Goal: Information Seeking & Learning: Learn about a topic

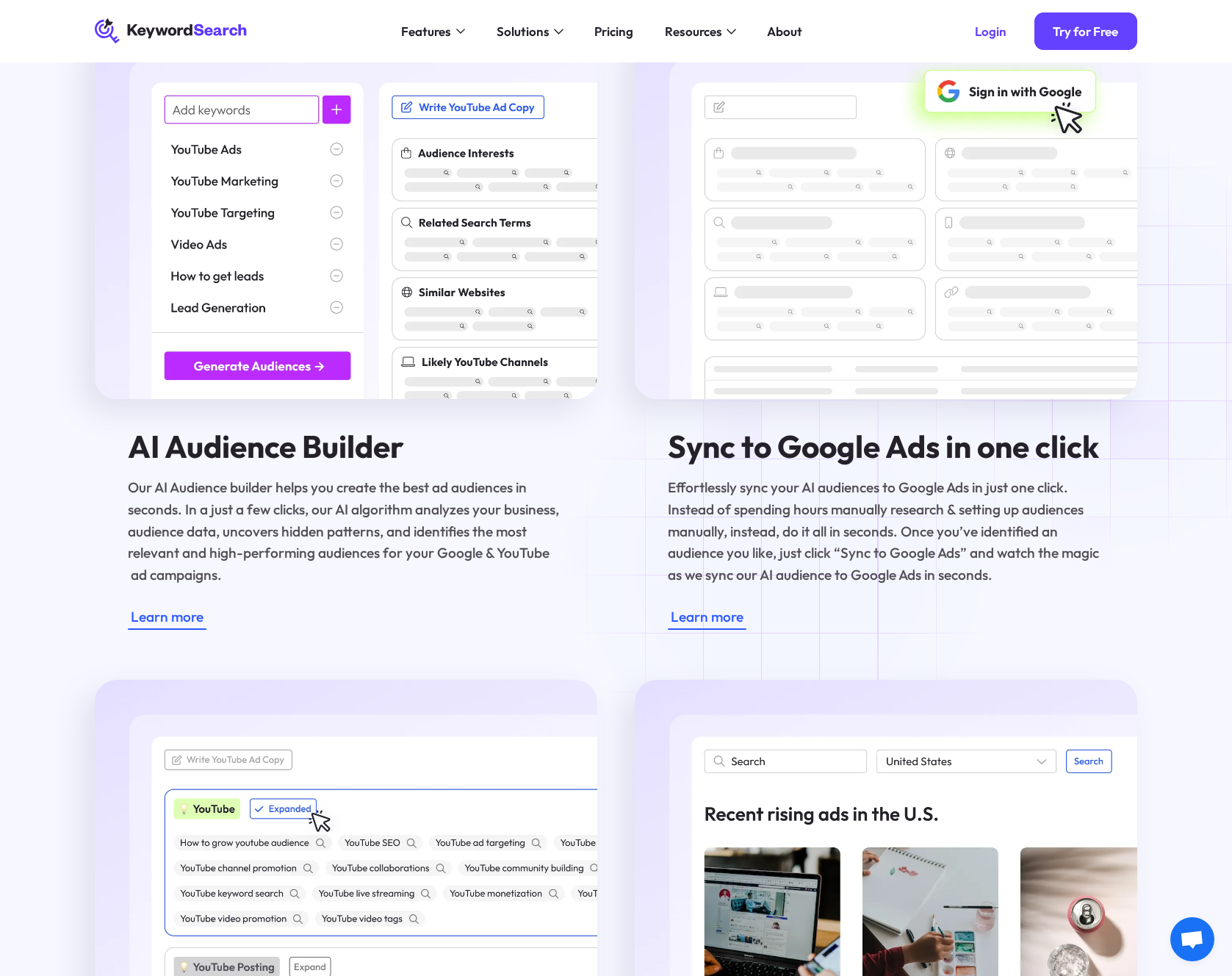
scroll to position [1905, 0]
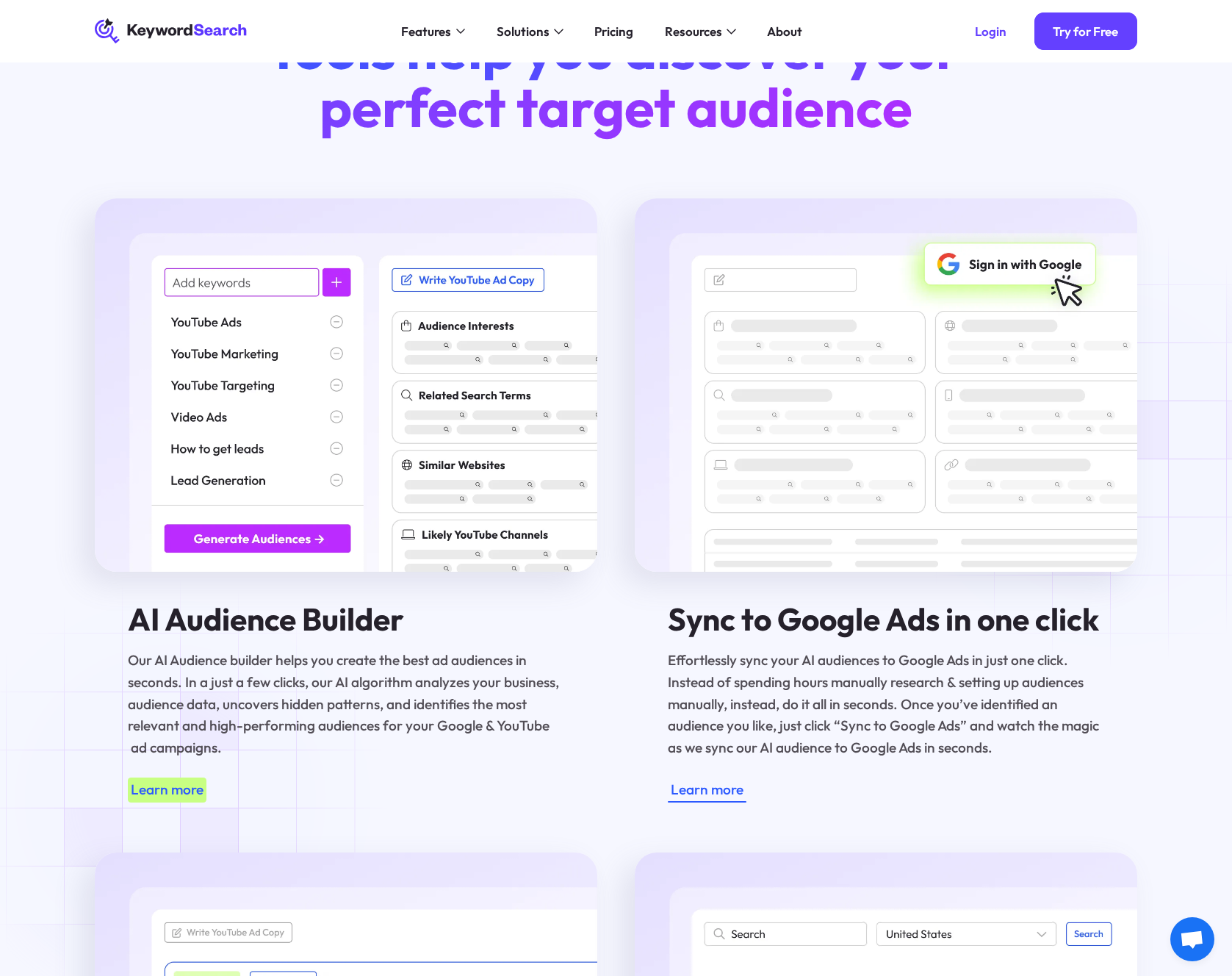
click at [171, 799] on div "Learn more" at bounding box center [167, 790] width 73 height 22
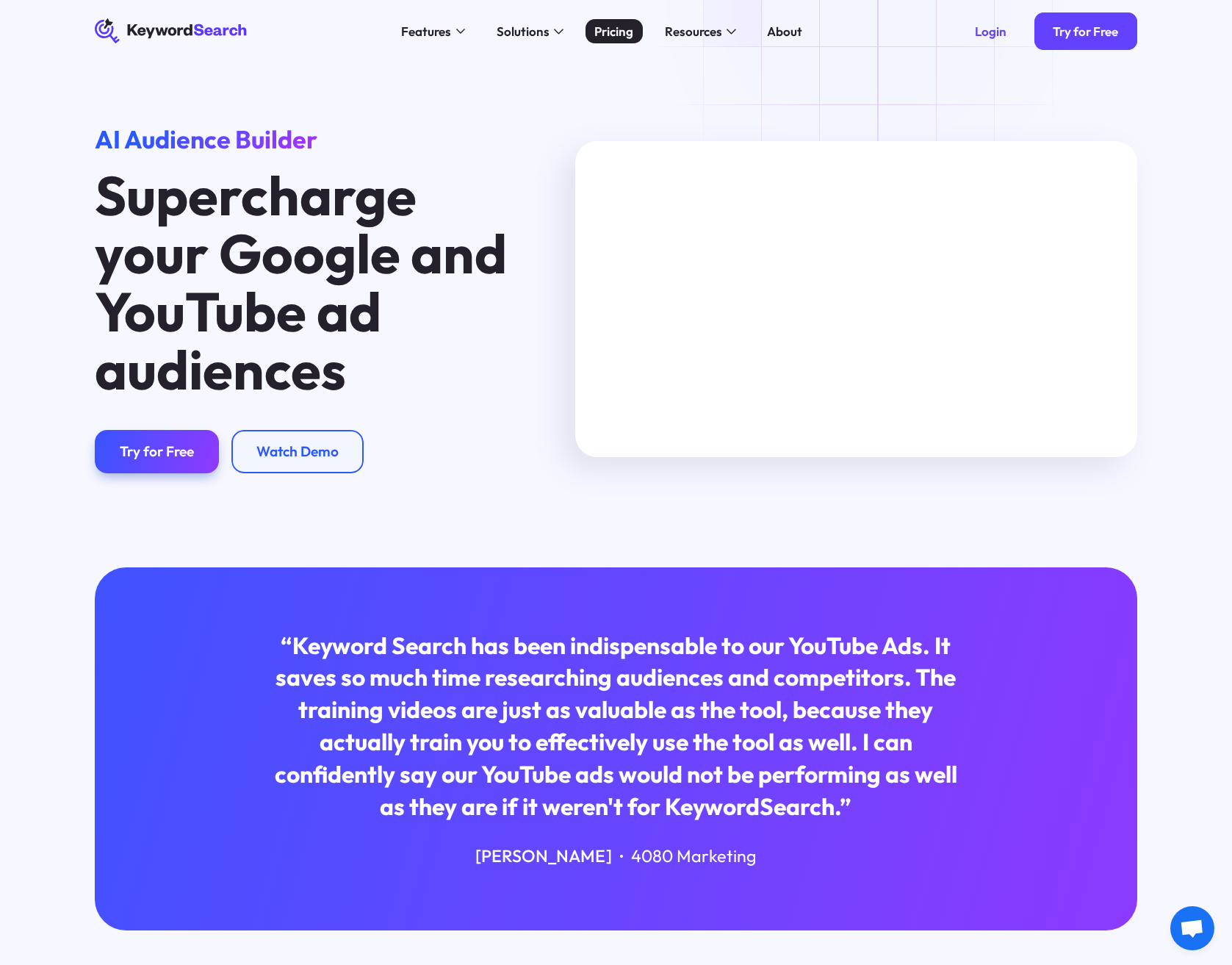
click at [603, 35] on div "Pricing" at bounding box center [613, 31] width 39 height 18
drag, startPoint x: 1170, startPoint y: 515, endPoint x: 1023, endPoint y: 453, distance: 159.5
click at [132, 140] on div "AI Audience Builder Supercharge your Google and YouTube ad audiences Try for Fr…" at bounding box center [616, 314] width 1232 height 505
click at [735, 75] on div "AI Audience Builder Supercharge your Google and YouTube ad audiences Try for Fr…" at bounding box center [616, 314] width 1232 height 505
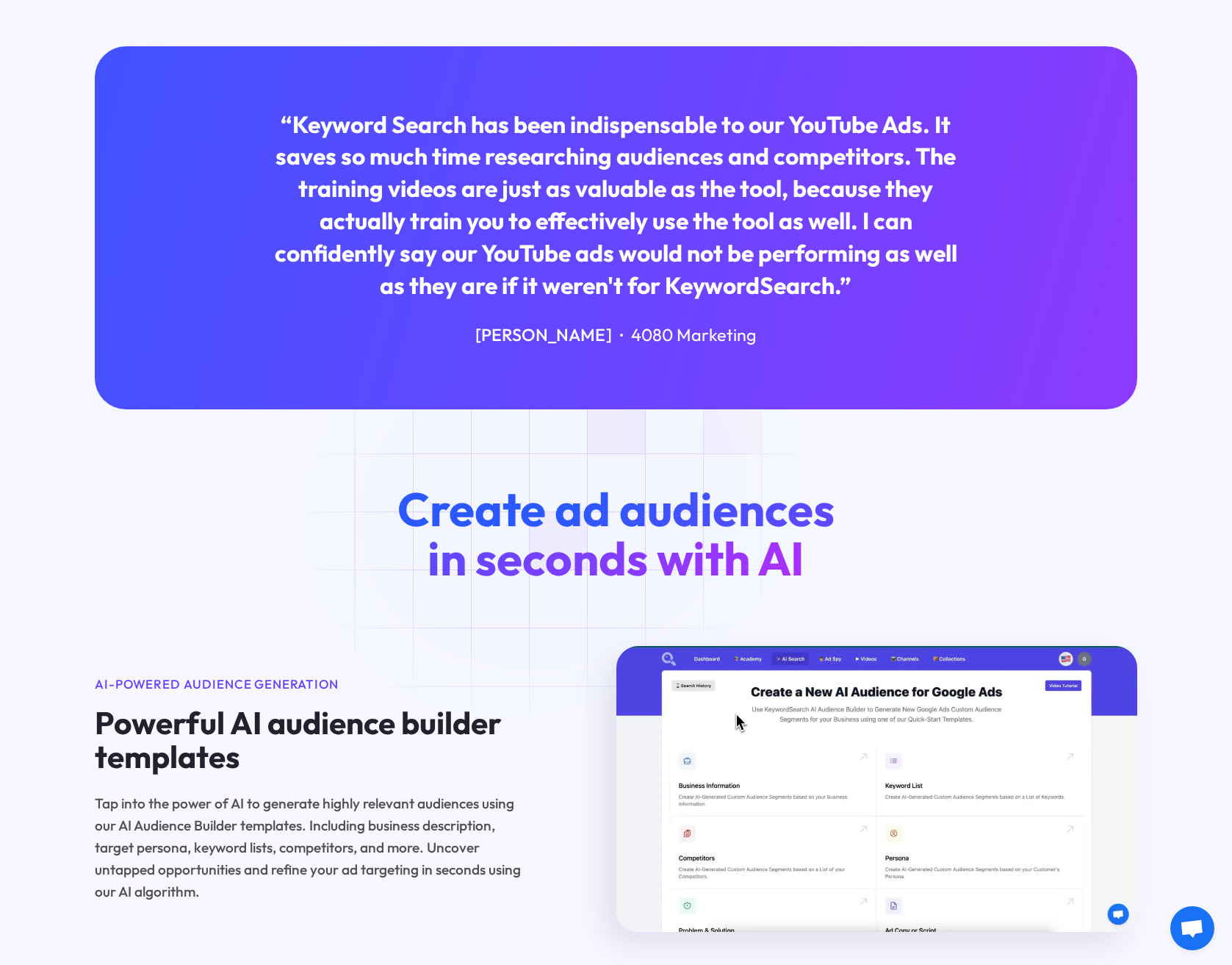
scroll to position [540, 0]
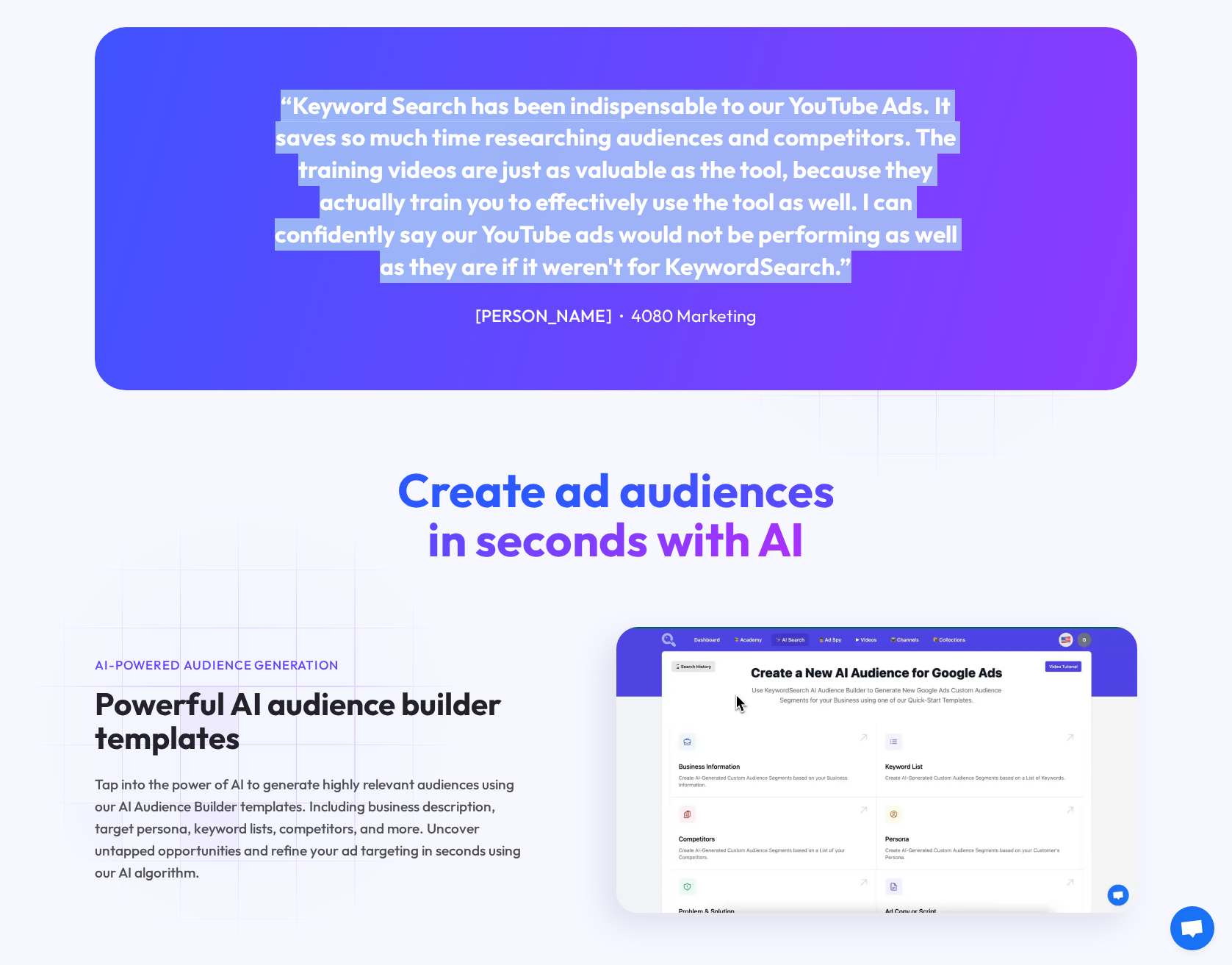
drag, startPoint x: 281, startPoint y: 106, endPoint x: 925, endPoint y: 270, distance: 664.6
click at [925, 270] on div "“Keyword Search has been indispensable to our YouTube Ads. It saves so much tim…" at bounding box center [616, 186] width 699 height 193
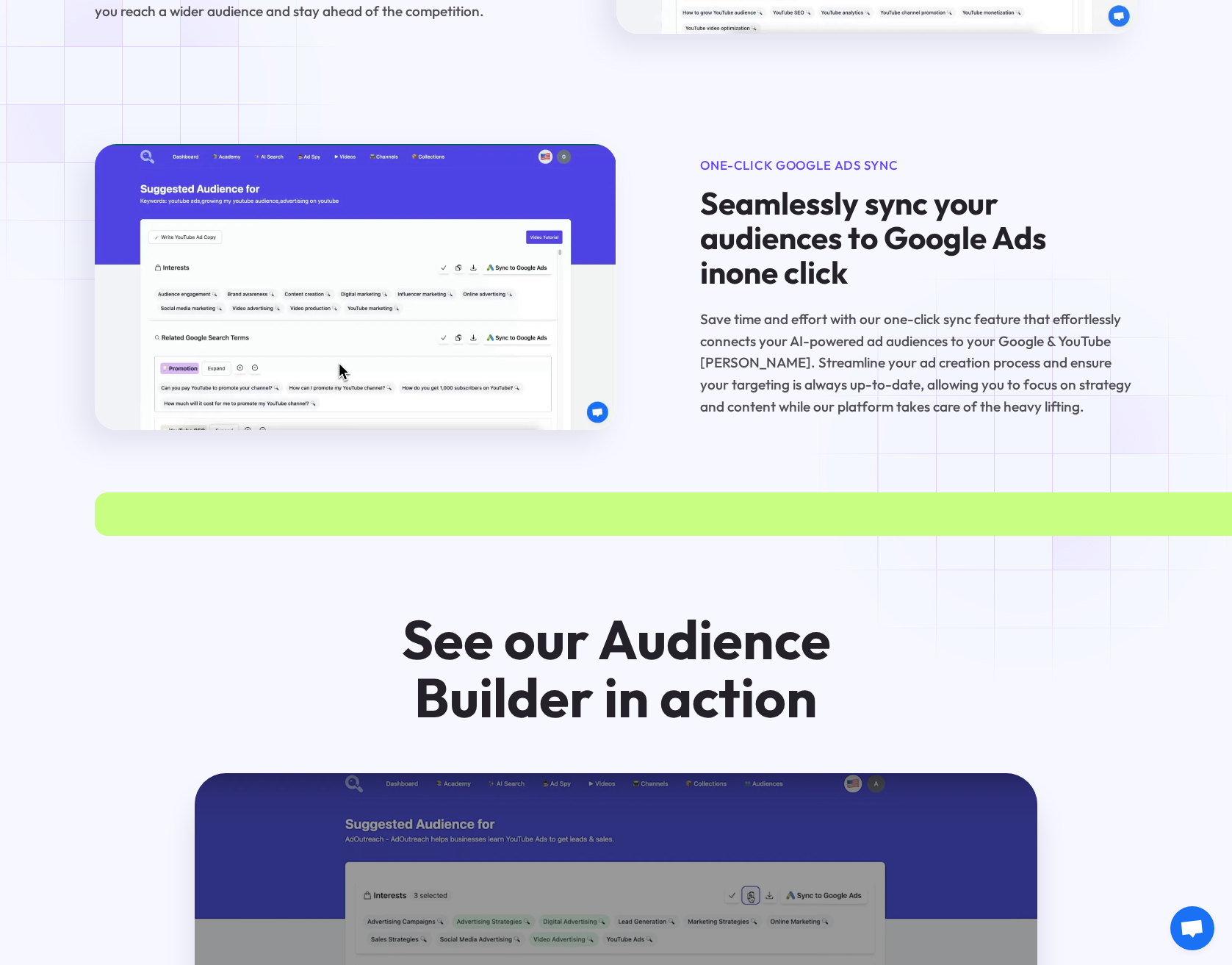
scroll to position [2794, 0]
